Goal: Submit feedback/report problem: Submit feedback/report problem

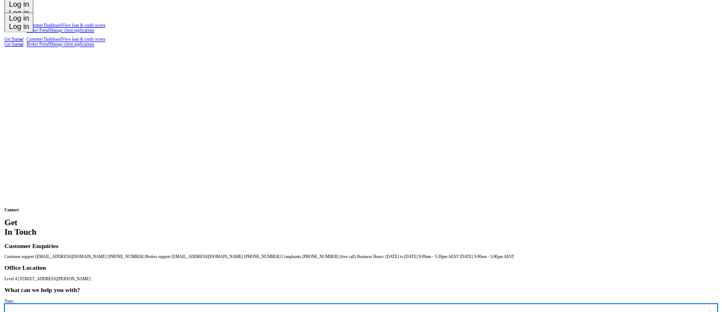
scroll to position [80, 0]
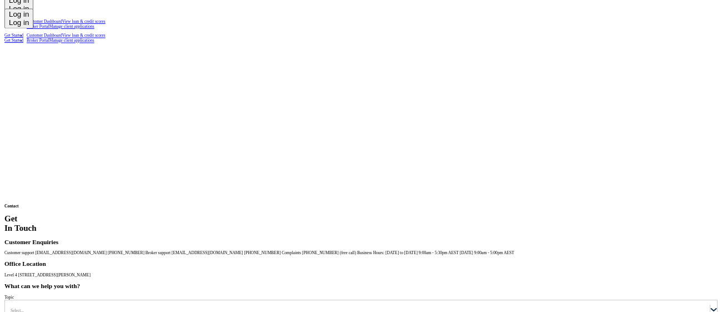
click at [426, 306] on div "Select..." at bounding box center [357, 309] width 705 height 7
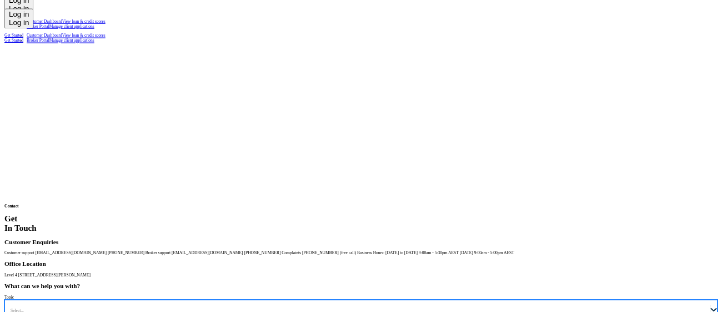
type input "Complaints"
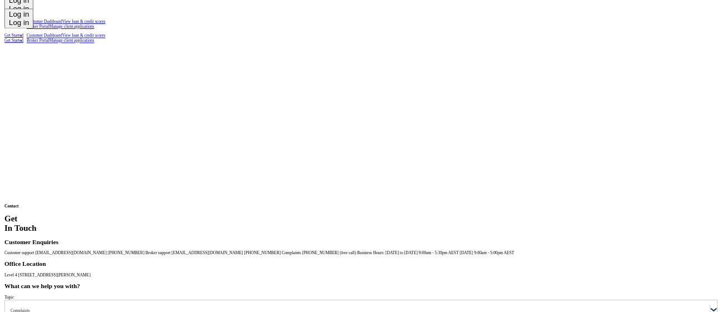
type input "[PERSON_NAME]"
type input "[EMAIL_ADDRESS][DOMAIN_NAME]"
type input "0405992372"
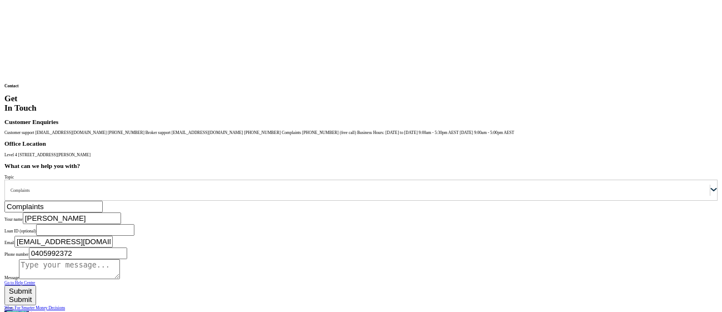
scroll to position [233, 0]
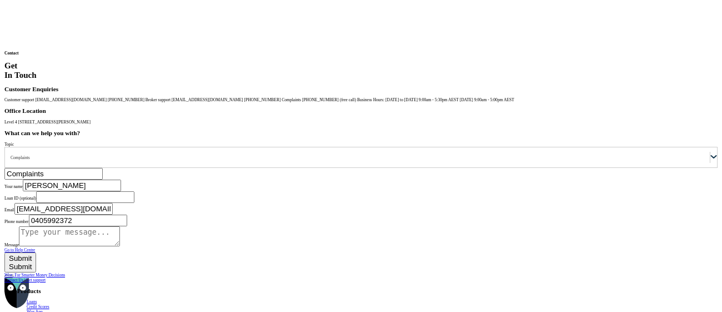
click at [120, 226] on textarea "Message" at bounding box center [69, 236] width 101 height 20
type textarea "Hello, I have checked on my credit score, which to my surprise was very poor. A…"
